Goal: Contribute content

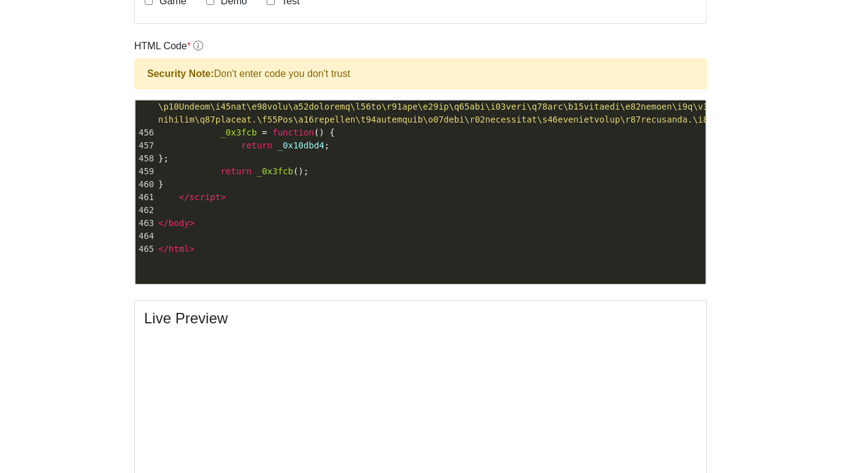
scroll to position [350, 0]
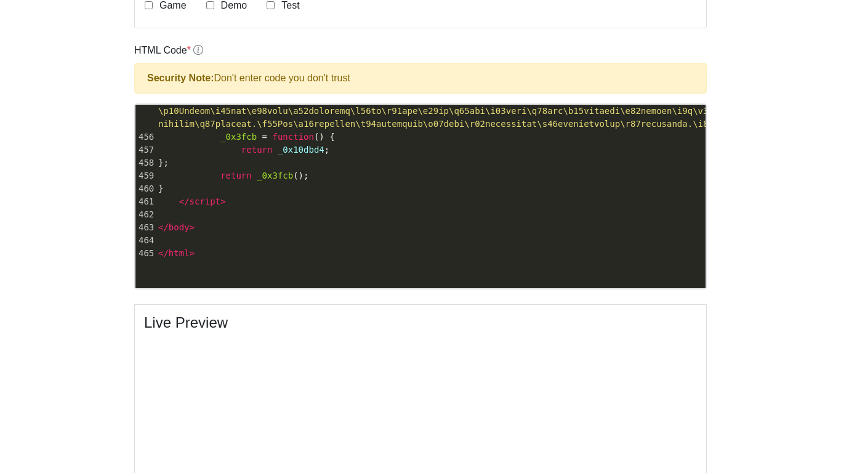
click at [291, 208] on pre "</ script >" at bounding box center [431, 201] width 550 height 13
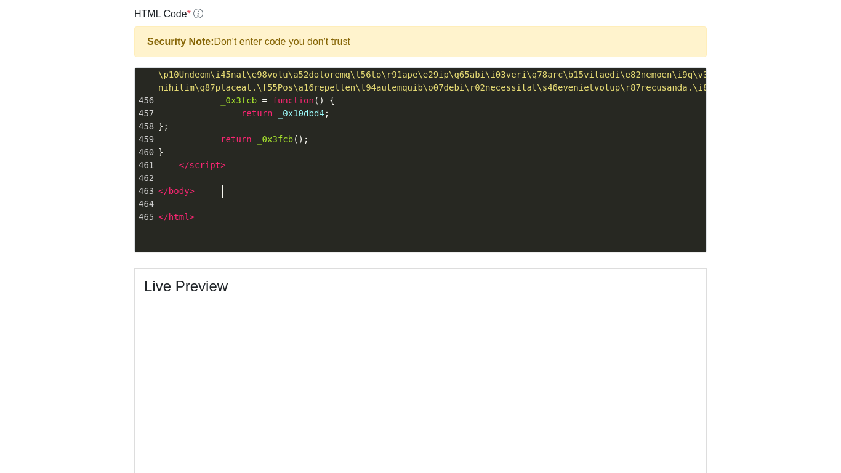
scroll to position [384, 0]
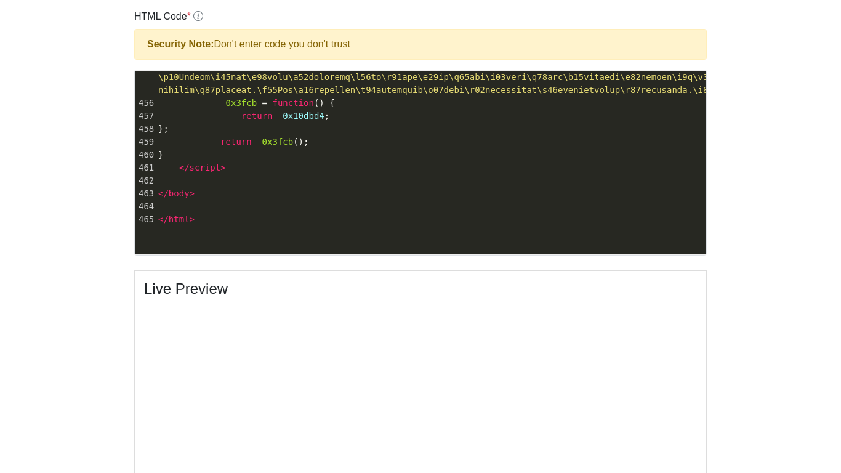
click at [363, 148] on pre "return _0x3fcb ();" at bounding box center [431, 141] width 550 height 13
click at [307, 161] on pre "}" at bounding box center [431, 154] width 550 height 13
type textarea "<!DOCTYPE html> <html lang="en"> <head> <meta charset="UTF-8"> <title> Google C…"
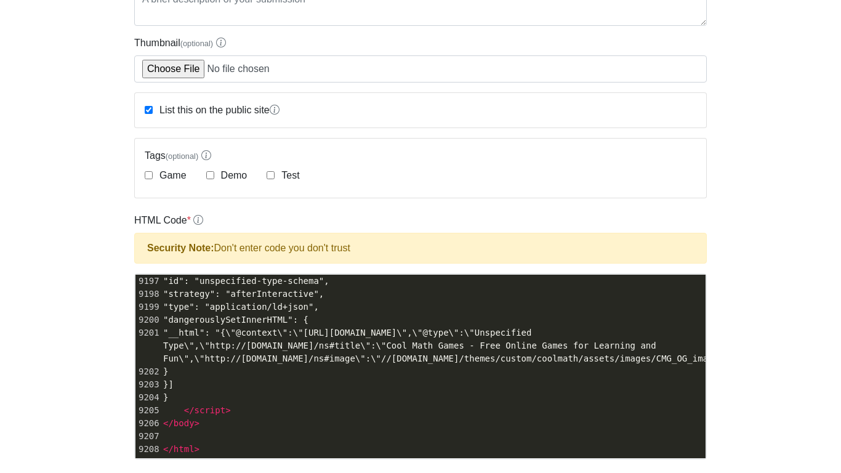
scroll to position [181, 0]
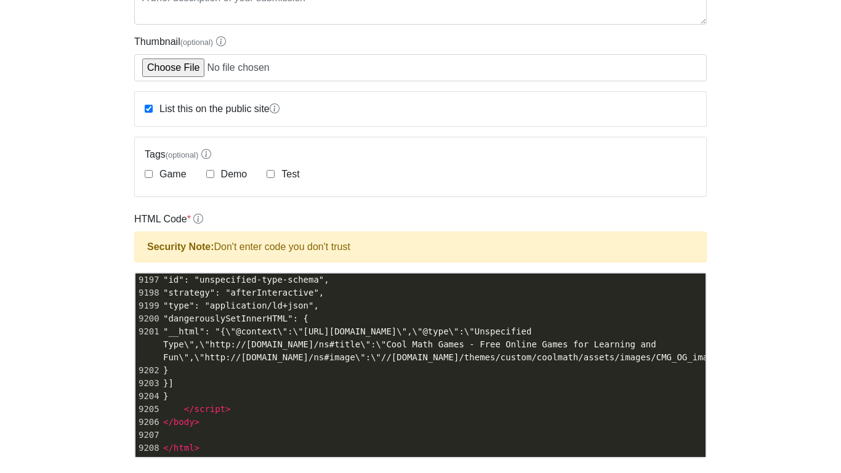
click at [329, 282] on span ""id": "unspecified-type-schema"," at bounding box center [246, 280] width 166 height 10
click at [403, 337] on pre ""__html": "{\"@context\":\"[URL][DOMAIN_NAME]\",\"@type\":\"Unspecified Type\",…" at bounding box center [433, 344] width 545 height 39
type textarea "<!DOCTYPE html> <html lang="en"> <head> <meta charSet="utf-8" data-next-head=""…"
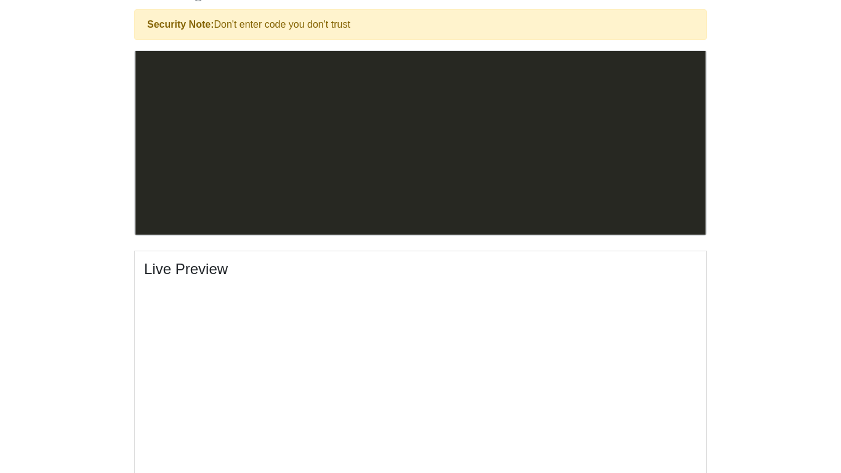
scroll to position [7864, 0]
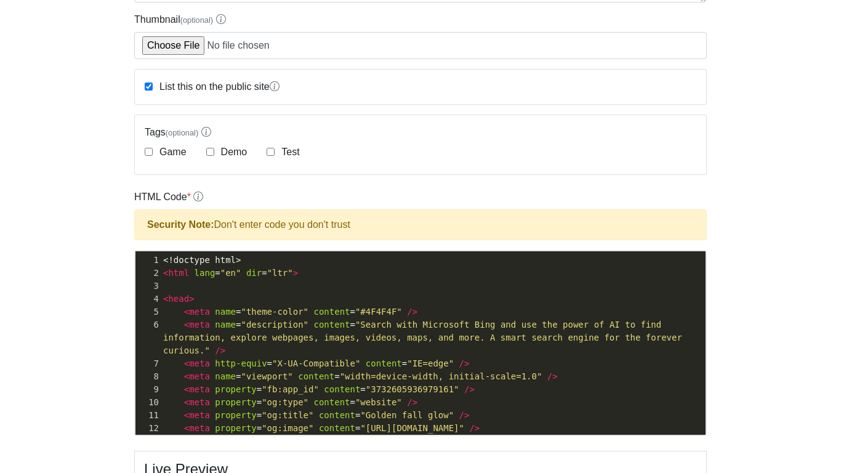
click at [339, 334] on span ""Search with Microsoft Bing and use the power of AI to find information, explor…" at bounding box center [425, 338] width 524 height 36
type textarea "<!doctype html> <html lang="en" dir="ltr"> <head> <meta name="theme-color" cont…"
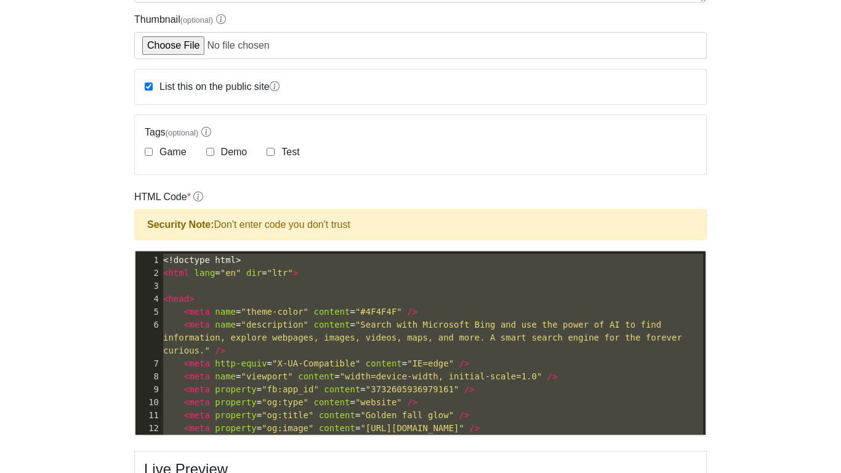
paste textarea
